Goal: Share content: Share content

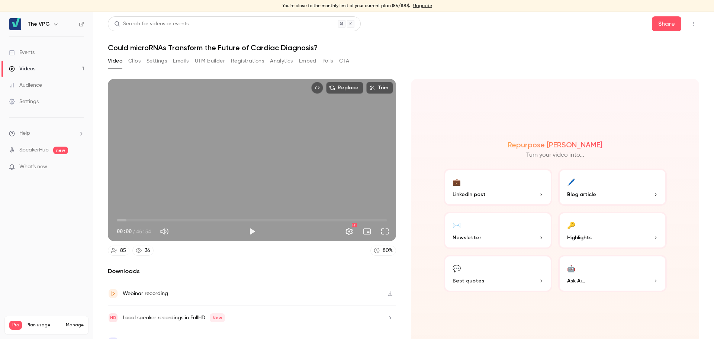
scroll to position [13, 0]
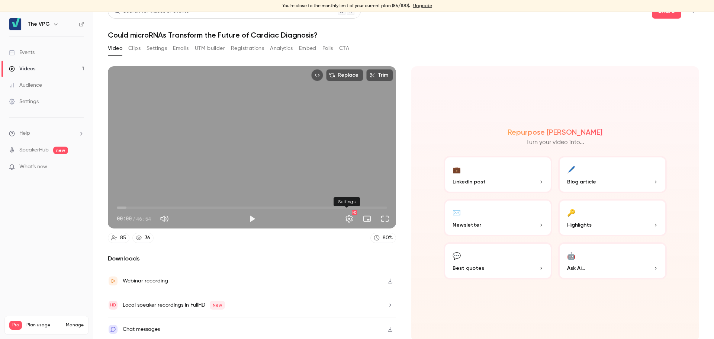
click at [350, 220] on button "Settings" at bounding box center [349, 218] width 15 height 15
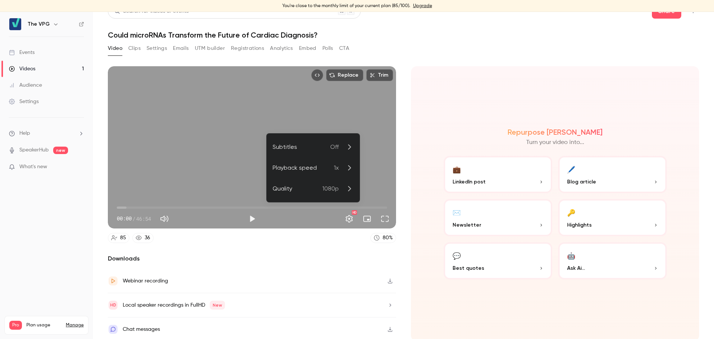
click at [319, 75] on div at bounding box center [357, 169] width 714 height 339
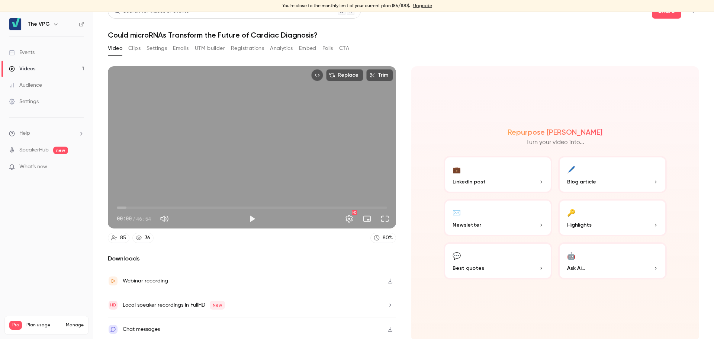
click at [315, 76] on icon "Embed video" at bounding box center [317, 75] width 5 height 5
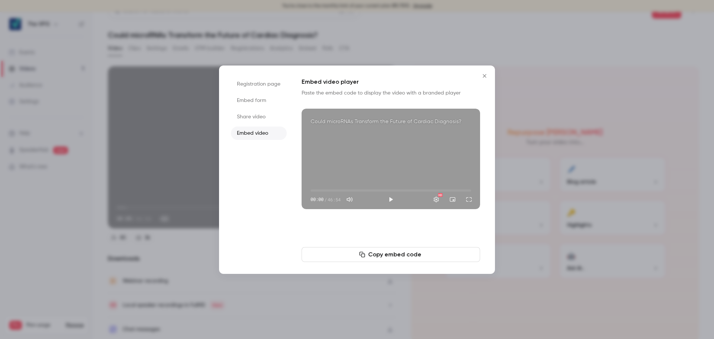
click at [264, 120] on li "Share video" at bounding box center [259, 116] width 56 height 13
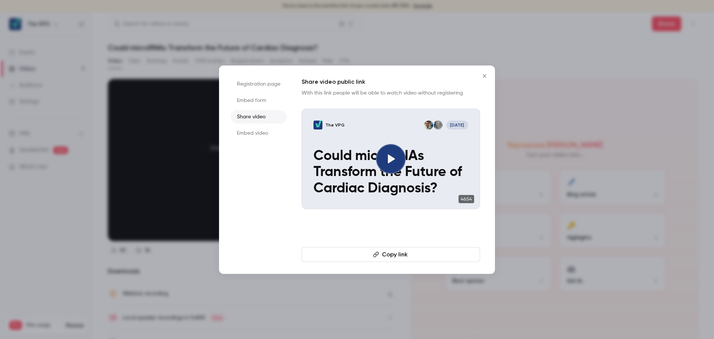
click at [395, 253] on button "Copy link" at bounding box center [391, 254] width 179 height 15
click at [254, 129] on li "Embed video" at bounding box center [259, 132] width 56 height 13
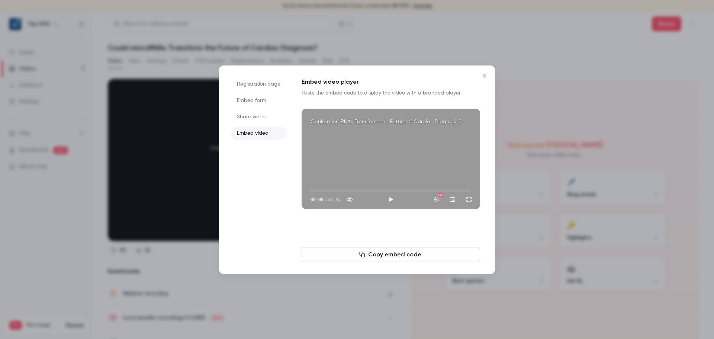
click at [260, 96] on li "Embed form" at bounding box center [259, 100] width 56 height 13
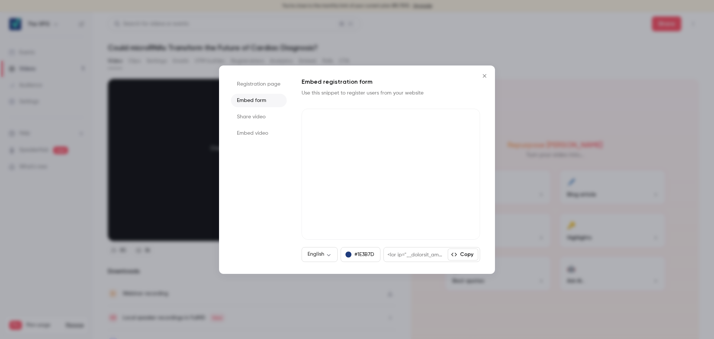
click at [249, 134] on li "Embed video" at bounding box center [259, 132] width 56 height 13
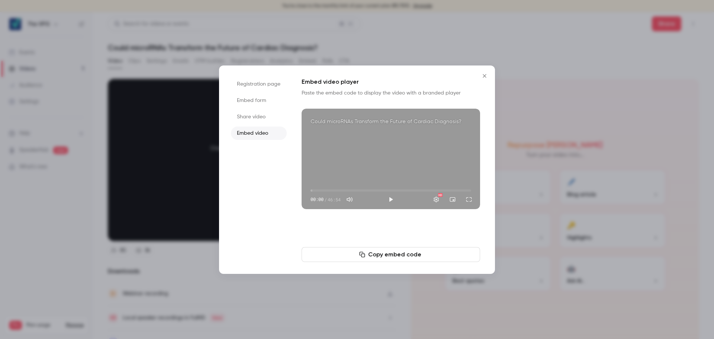
click at [383, 252] on button "Copy embed code" at bounding box center [391, 254] width 179 height 15
click at [379, 258] on button "Copy embed code" at bounding box center [391, 254] width 179 height 15
